Goal: Check status: Check status

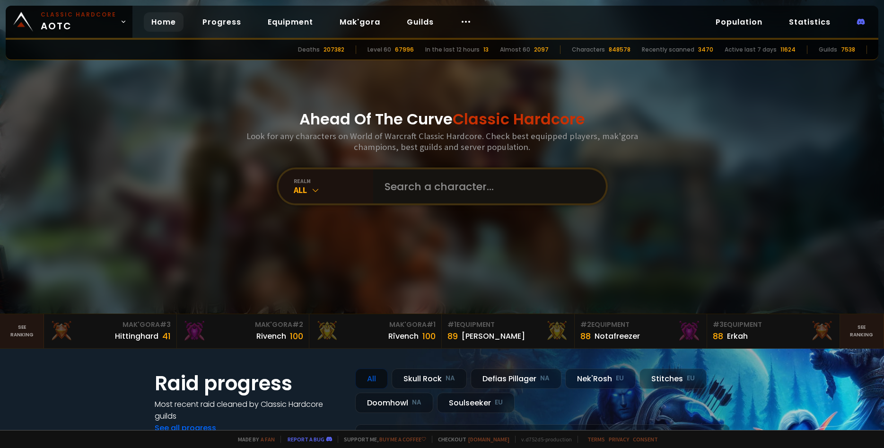
click at [423, 174] on input "text" at bounding box center [487, 186] width 216 height 34
type input "Danterage"
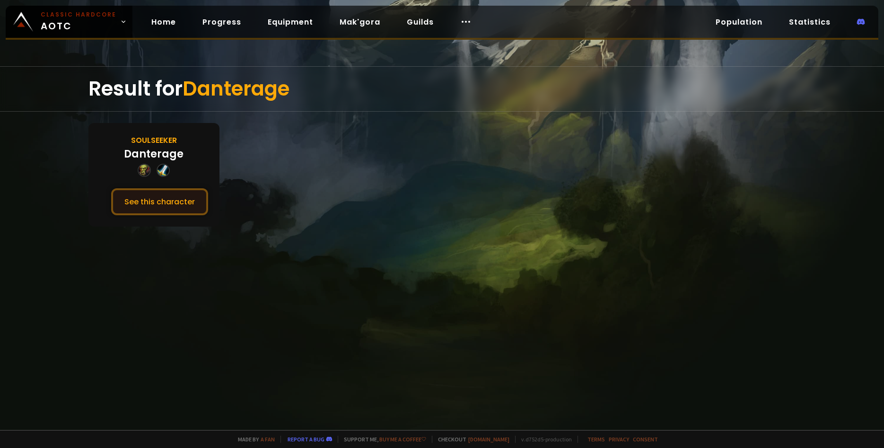
click at [123, 191] on button "See this character" at bounding box center [159, 201] width 97 height 27
click at [128, 193] on button "See this character" at bounding box center [159, 201] width 97 height 27
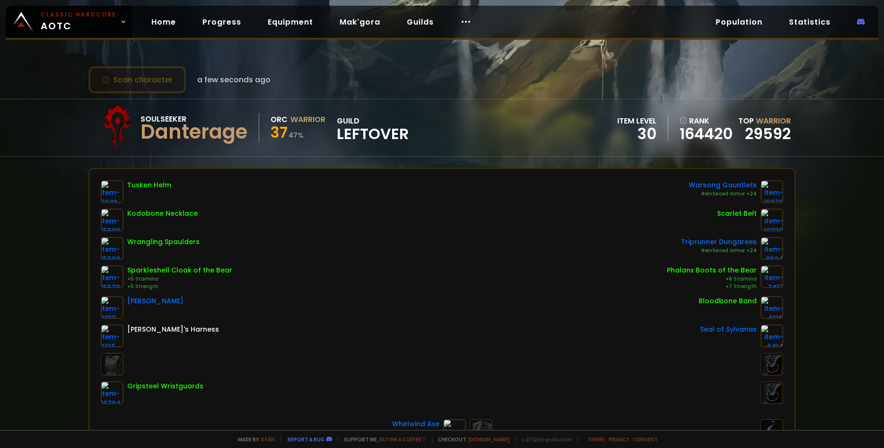
click at [173, 81] on button "Scan character" at bounding box center [136, 79] width 97 height 27
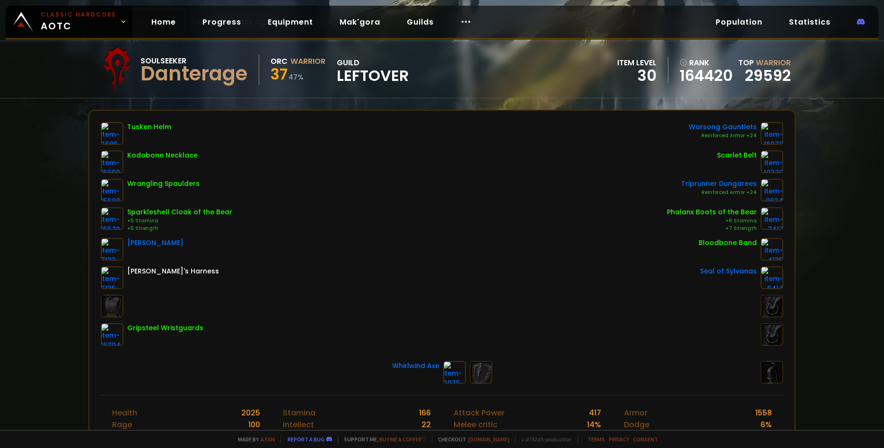
scroll to position [65, 0]
